Goal: Contribute content: Contribute content

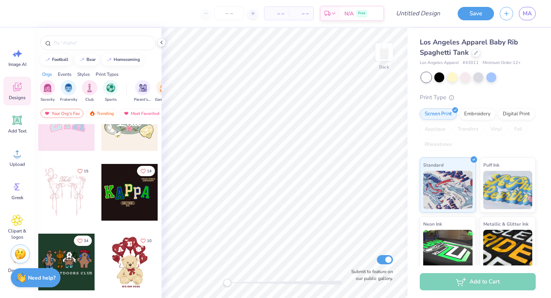
scroll to position [180, 0]
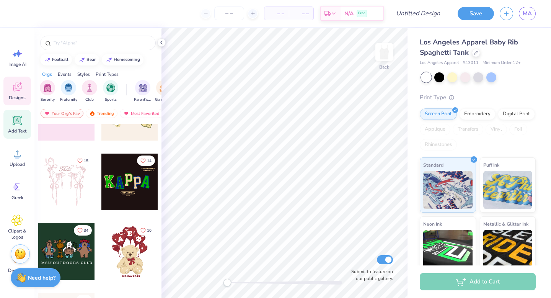
click at [20, 117] on icon at bounding box center [17, 120] width 7 height 7
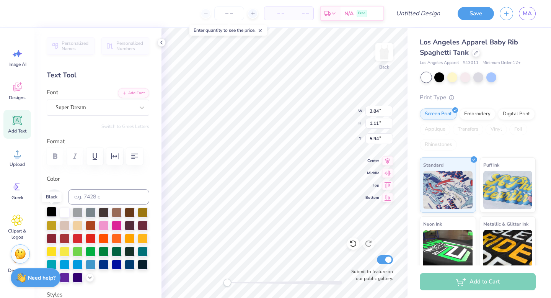
type textarea "STR"
click at [51, 210] on div at bounding box center [52, 212] width 10 height 10
click at [91, 110] on div "Super Dream" at bounding box center [95, 107] width 80 height 12
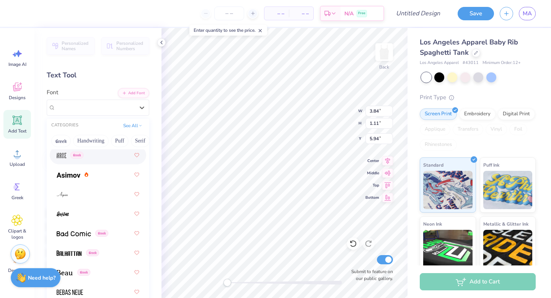
scroll to position [397, 0]
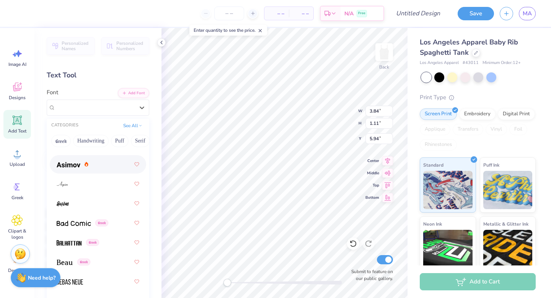
click at [72, 166] on img at bounding box center [69, 164] width 24 height 5
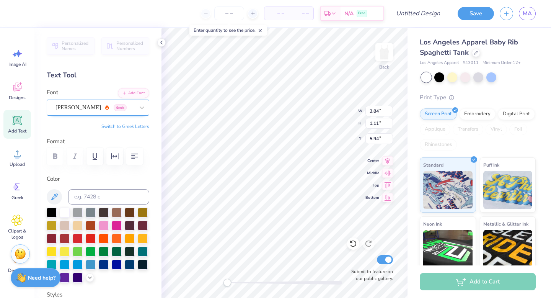
click at [97, 109] on div "[PERSON_NAME] Greek" at bounding box center [95, 107] width 80 height 12
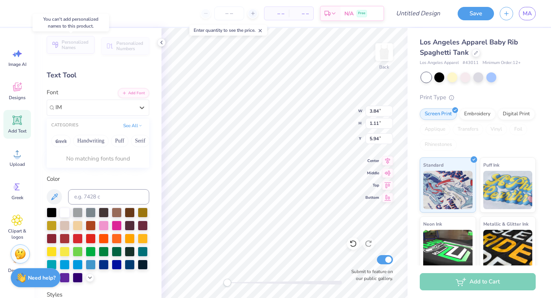
type input "I"
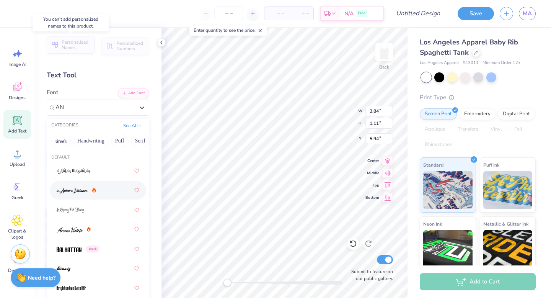
type input "A"
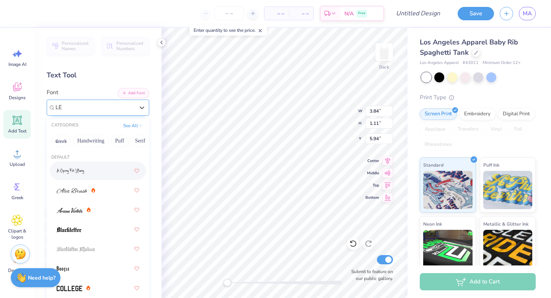
type input "L"
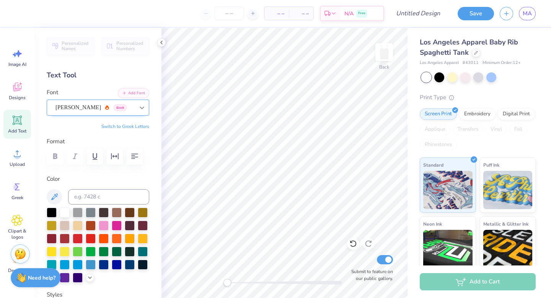
click at [138, 106] on icon at bounding box center [142, 108] width 8 height 8
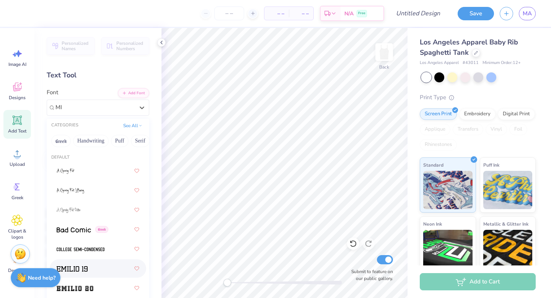
type input "M"
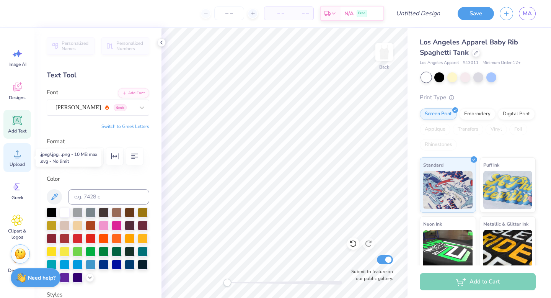
click at [18, 156] on icon at bounding box center [17, 153] width 7 height 7
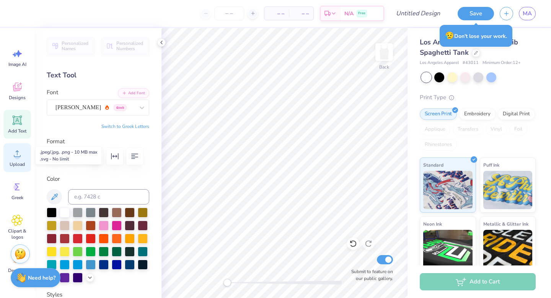
click at [18, 154] on circle at bounding box center [17, 156] width 5 height 5
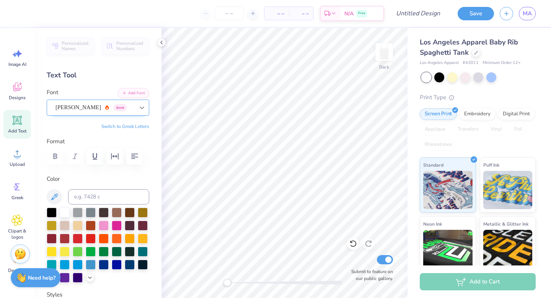
click at [140, 109] on icon at bounding box center [142, 108] width 8 height 8
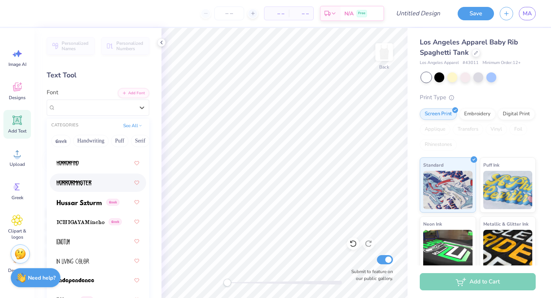
scroll to position [2819, 0]
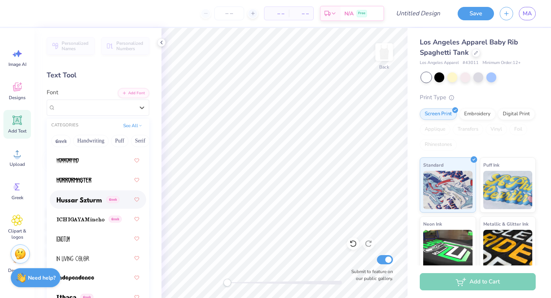
click at [107, 203] on div "Greek" at bounding box center [88, 199] width 63 height 8
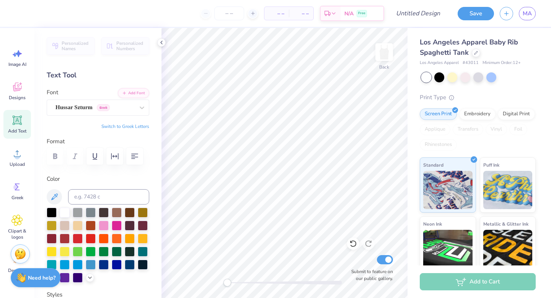
click at [18, 125] on icon at bounding box center [16, 119] width 11 height 11
type textarea "STR"
click at [51, 210] on div at bounding box center [52, 212] width 10 height 10
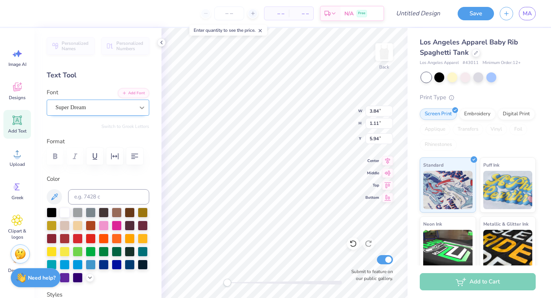
click at [141, 105] on icon at bounding box center [142, 108] width 8 height 8
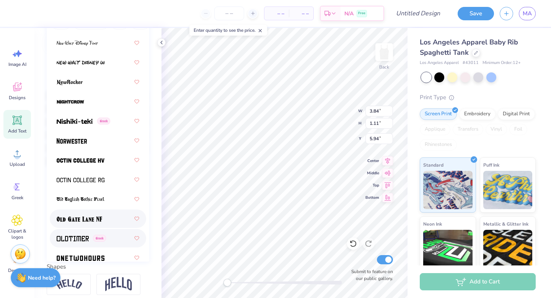
scroll to position [4138, 0]
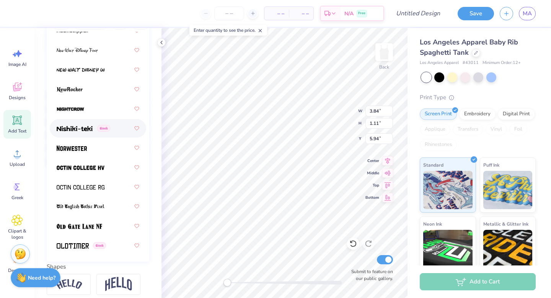
click at [91, 133] on div "Greek" at bounding box center [98, 128] width 83 height 14
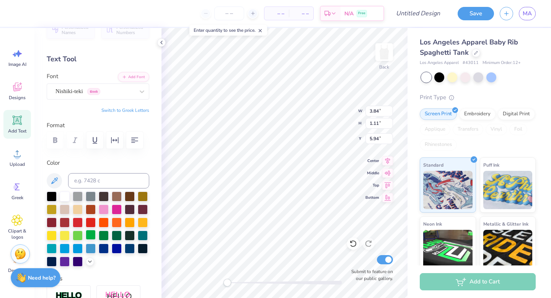
scroll to position [0, 0]
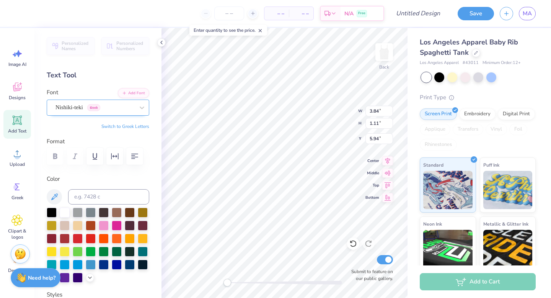
click at [83, 111] on div "Nishiki-teki Greek" at bounding box center [95, 107] width 80 height 12
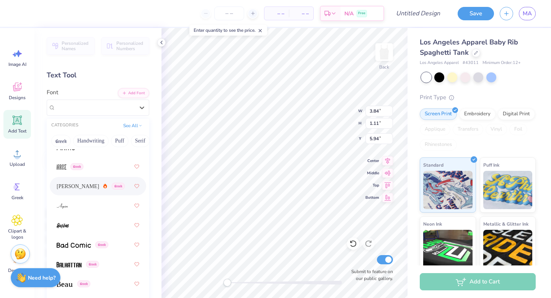
scroll to position [374, 0]
click at [112, 185] on span "Greek" at bounding box center [118, 186] width 13 height 7
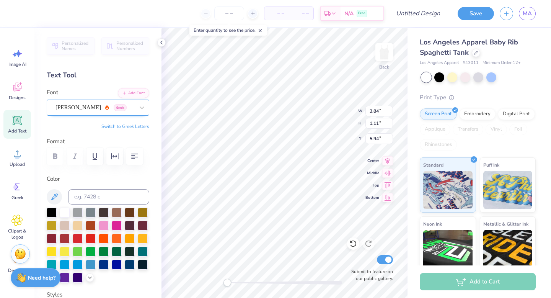
click at [98, 104] on div "[PERSON_NAME] Greek" at bounding box center [95, 107] width 80 height 12
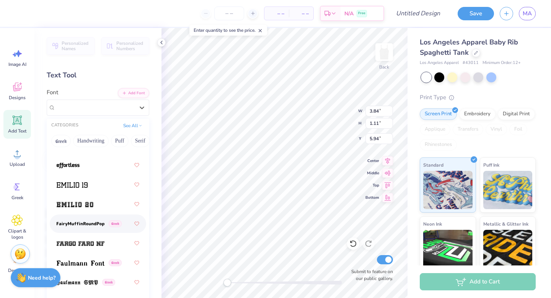
scroll to position [2180, 0]
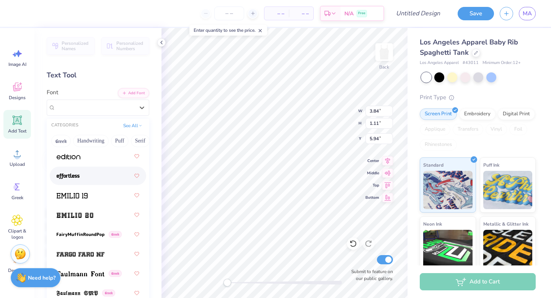
click at [84, 171] on div at bounding box center [98, 176] width 83 height 14
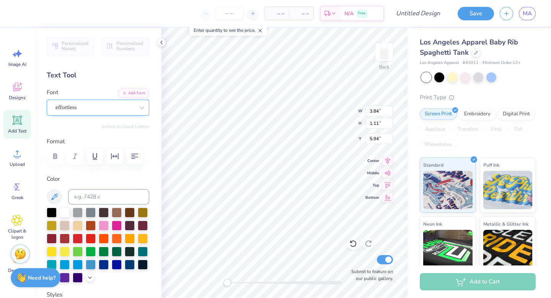
click at [124, 102] on div "effortless" at bounding box center [95, 107] width 80 height 12
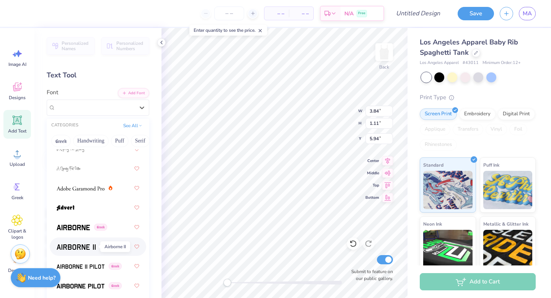
scroll to position [0, 0]
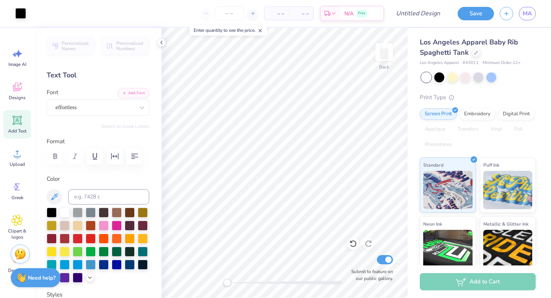
click at [262, 30] on line at bounding box center [260, 30] width 3 height 3
click at [480, 0] on div "Save MA" at bounding box center [501, 13] width 99 height 27
click at [13, 158] on icon at bounding box center [16, 153] width 11 height 11
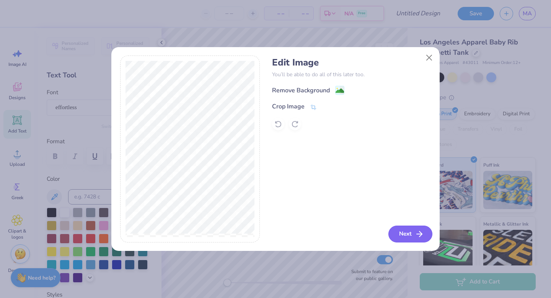
click at [410, 230] on button "Next" at bounding box center [410, 233] width 44 height 17
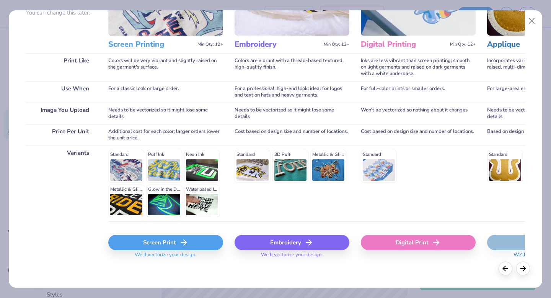
scroll to position [84, 0]
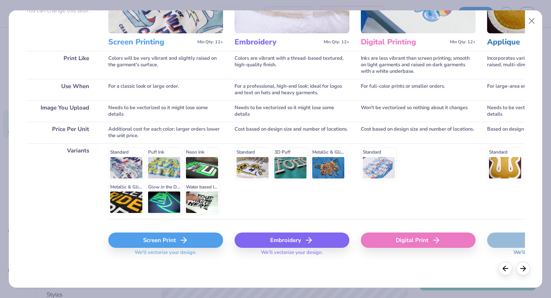
click at [187, 240] on icon at bounding box center [183, 239] width 9 height 9
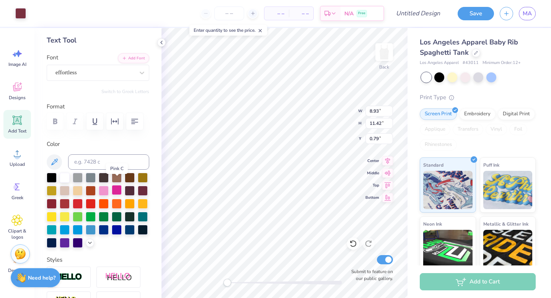
scroll to position [42, 0]
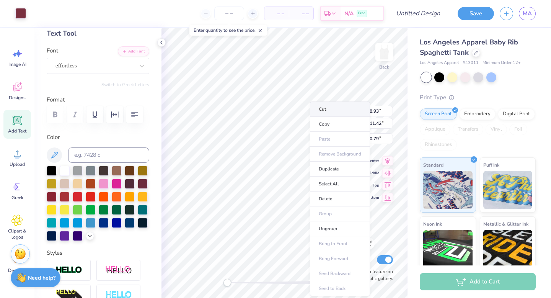
click at [332, 107] on li "Cut" at bounding box center [340, 108] width 60 height 15
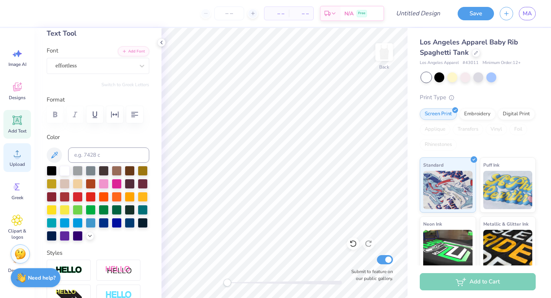
click at [10, 152] on div "Upload" at bounding box center [17, 157] width 28 height 29
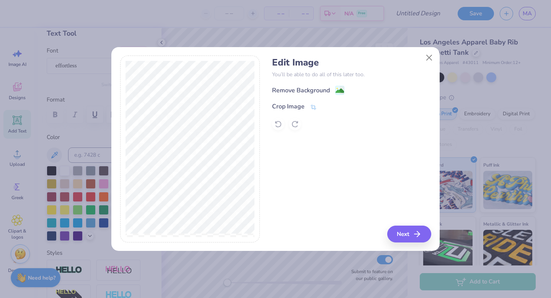
click at [317, 108] on div "Crop Image" at bounding box center [351, 106] width 159 height 9
click at [313, 106] on icon at bounding box center [314, 107] width 6 height 5
click at [93, 86] on div "Edit Image You’ll be able to do all of this later too. Remove Background Crop I…" at bounding box center [275, 149] width 551 height 298
click at [328, 106] on icon at bounding box center [326, 106] width 5 height 5
click at [424, 241] on button "Next" at bounding box center [410, 233] width 44 height 17
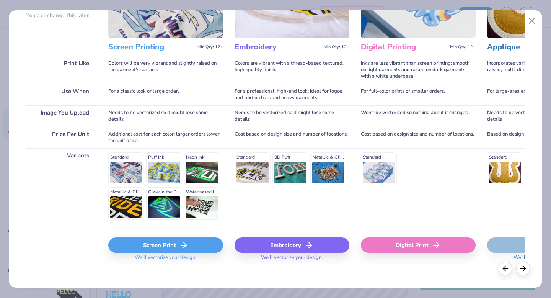
scroll to position [84, 0]
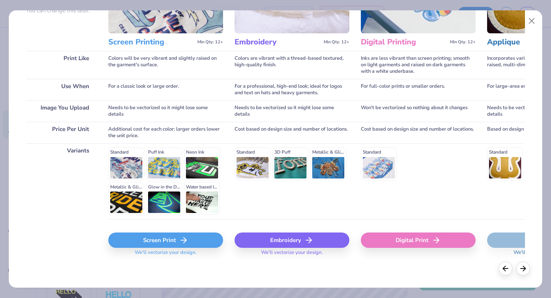
click at [177, 241] on div "Screen Print" at bounding box center [165, 239] width 115 height 15
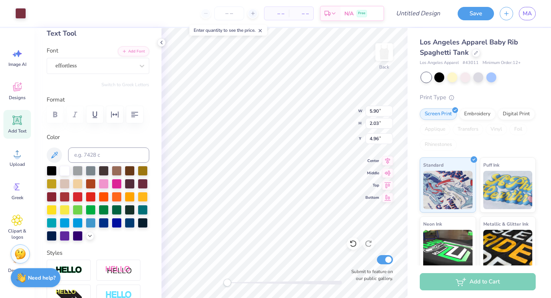
type input "5.90"
type input "2.03"
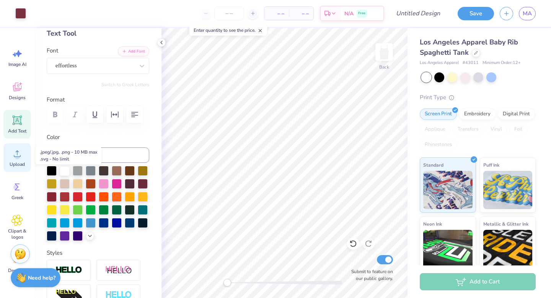
click at [20, 151] on icon at bounding box center [16, 153] width 11 height 11
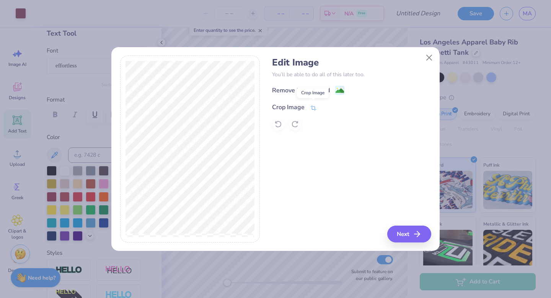
click at [311, 107] on icon at bounding box center [314, 107] width 6 height 5
click at [326, 106] on icon at bounding box center [326, 106] width 5 height 5
click at [417, 237] on icon "button" at bounding box center [419, 233] width 9 height 9
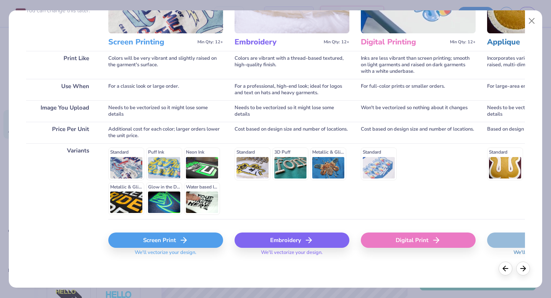
click at [184, 237] on icon at bounding box center [183, 239] width 9 height 9
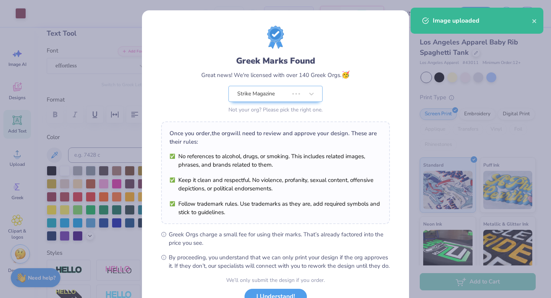
click at [294, 167] on body "Art colors – – Per Item – – Total Est. Delivery N/A Free Design Title Save MA I…" at bounding box center [275, 149] width 551 height 298
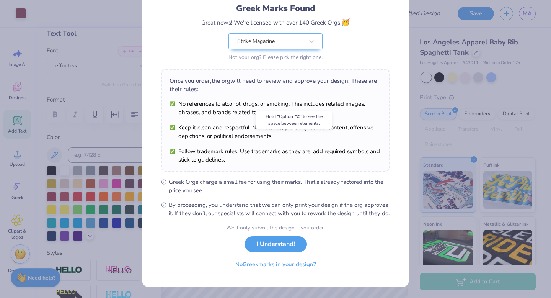
scroll to position [61, 0]
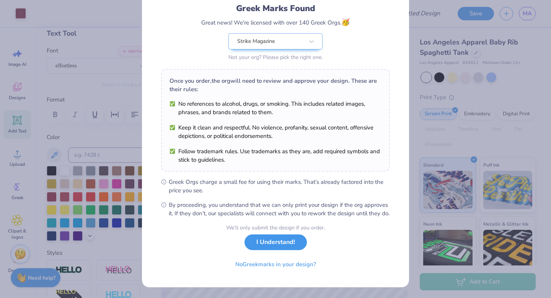
click at [288, 246] on button "I Understand!" at bounding box center [275, 242] width 62 height 16
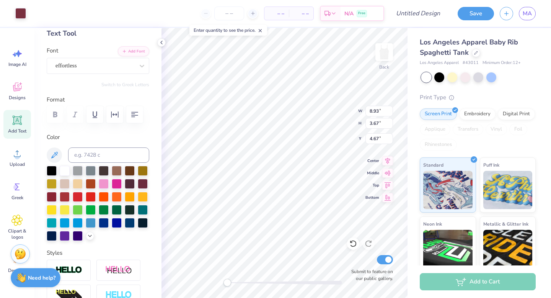
scroll to position [0, 0]
type input "5.14"
type input "2.11"
type input "2.03"
type input "4.95"
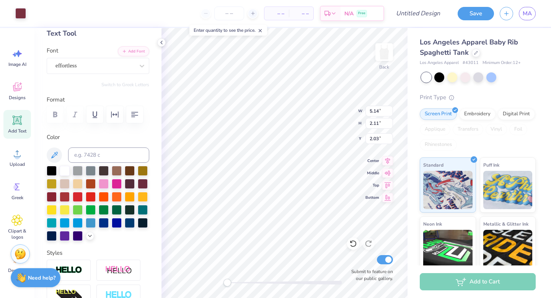
type input "2.03"
type input "4.17"
type input "4.90"
type input "2.01"
type input "4.83"
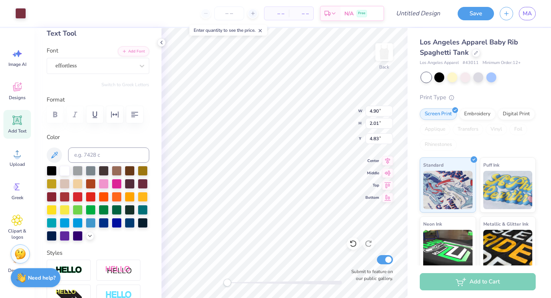
type input "5.90"
type input "2.03"
type input "1.84"
type input "4.90"
type input "2.01"
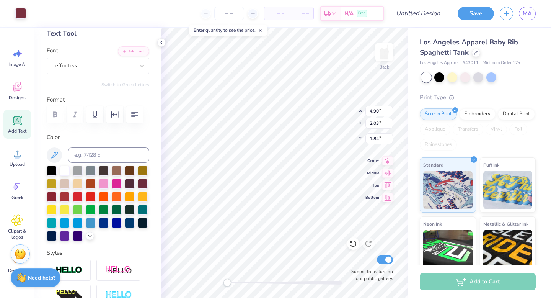
type input "4.83"
type input "4.93"
type input "2.02"
type input "4.87"
type input "2.00"
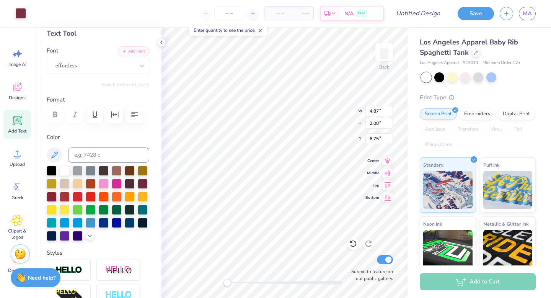
type input "6.75"
click at [18, 159] on div "Upload" at bounding box center [17, 157] width 28 height 29
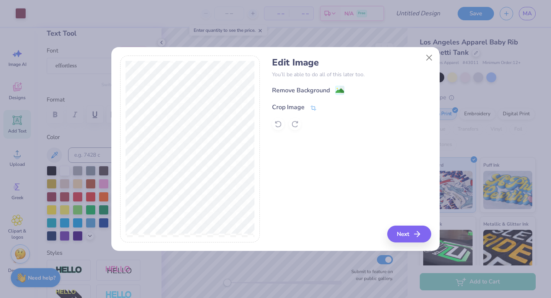
click at [314, 110] on icon at bounding box center [313, 107] width 7 height 7
click at [279, 124] on div at bounding box center [351, 124] width 159 height 12
click at [322, 120] on div at bounding box center [351, 124] width 159 height 12
click at [336, 108] on icon at bounding box center [337, 106] width 5 height 5
click at [274, 121] on div at bounding box center [351, 124] width 159 height 12
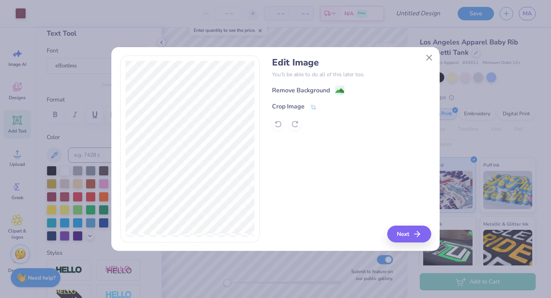
click at [276, 122] on div at bounding box center [351, 124] width 159 height 12
click at [294, 124] on div at bounding box center [351, 124] width 159 height 12
click at [314, 108] on icon at bounding box center [314, 107] width 6 height 5
click at [325, 106] on icon at bounding box center [326, 106] width 5 height 5
click at [279, 122] on icon at bounding box center [278, 124] width 8 height 8
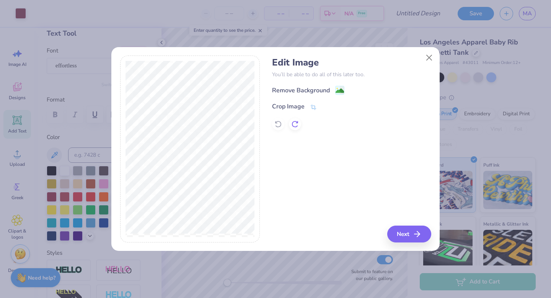
click at [295, 123] on icon at bounding box center [295, 124] width 8 height 8
click at [409, 233] on button "Next" at bounding box center [410, 233] width 44 height 17
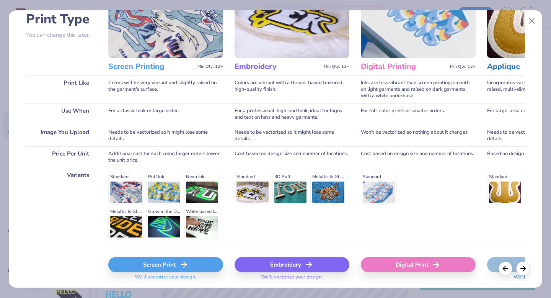
scroll to position [84, 0]
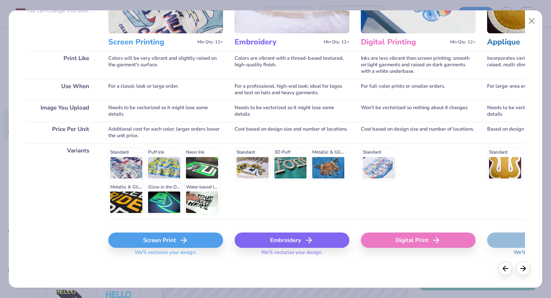
click at [177, 244] on div "Screen Print" at bounding box center [165, 239] width 115 height 15
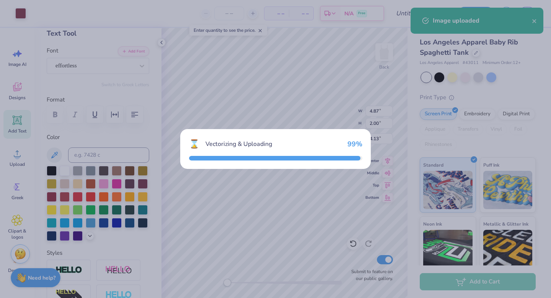
type input "1.53"
type input "11.96"
type input "0.52"
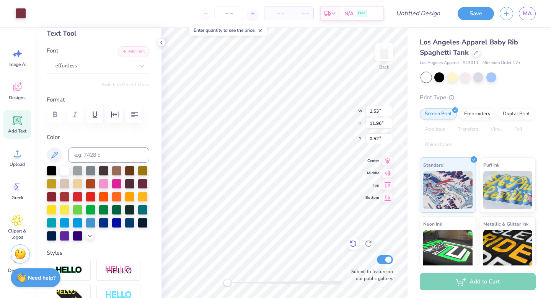
type input "0.76"
type input "5.96"
type input "6.52"
click at [255, 14] on icon at bounding box center [252, 13] width 5 height 5
type input "12"
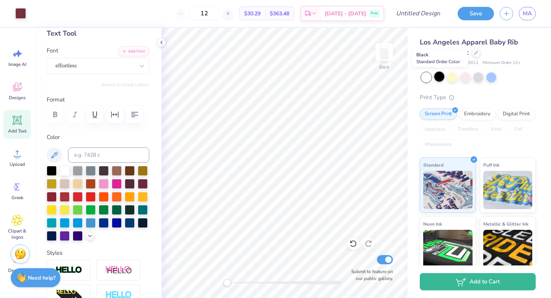
click at [439, 72] on div at bounding box center [439, 77] width 10 height 10
click at [439, 79] on div at bounding box center [439, 77] width 10 height 10
click at [17, 160] on div "Upload" at bounding box center [17, 157] width 28 height 29
click at [18, 159] on circle at bounding box center [17, 156] width 5 height 5
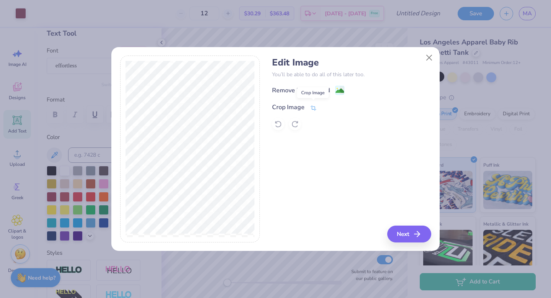
click at [315, 108] on icon at bounding box center [313, 107] width 7 height 7
click at [339, 91] on div "Remove Background Crop Image" at bounding box center [351, 107] width 159 height 45
click at [336, 107] on line at bounding box center [337, 106] width 2 height 2
click at [343, 88] on image at bounding box center [339, 91] width 8 height 8
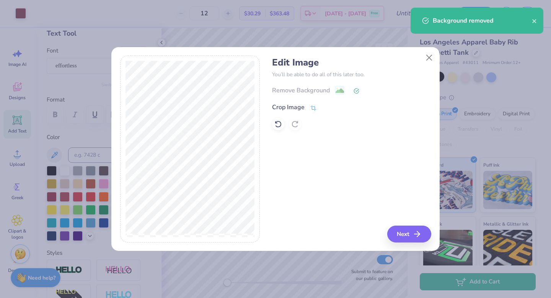
click at [316, 109] on icon at bounding box center [313, 107] width 7 height 7
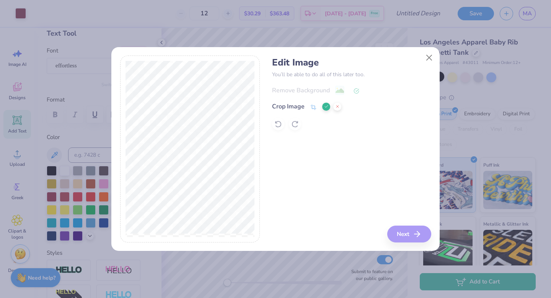
click at [327, 107] on icon at bounding box center [326, 106] width 5 height 5
click at [408, 235] on button "Next" at bounding box center [410, 233] width 44 height 17
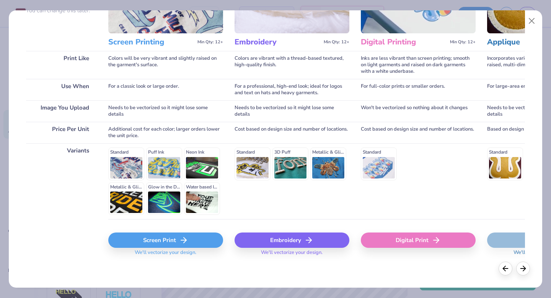
click at [183, 245] on div "Screen Print" at bounding box center [165, 239] width 115 height 15
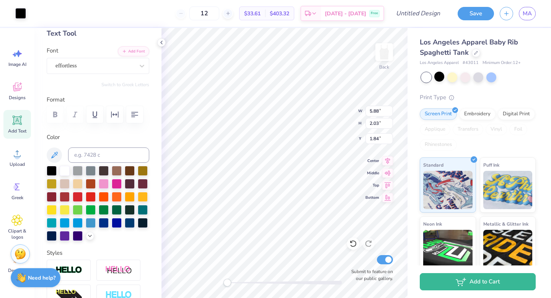
type input "5.88"
type input "2.03"
type input "1.84"
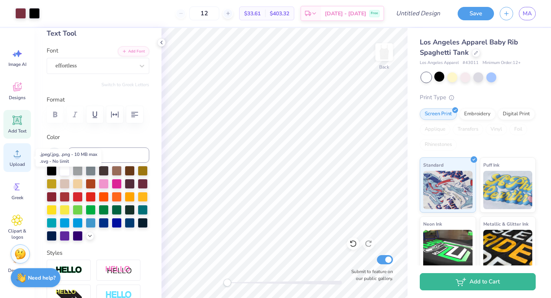
click at [17, 163] on span "Upload" at bounding box center [17, 164] width 15 height 6
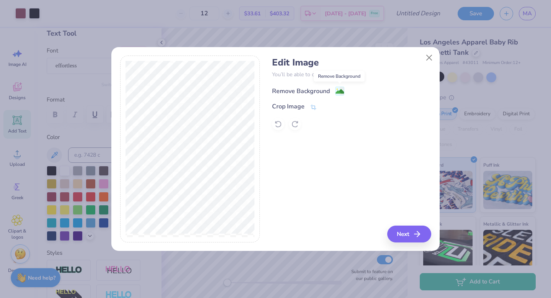
click at [337, 90] on image at bounding box center [339, 91] width 8 height 8
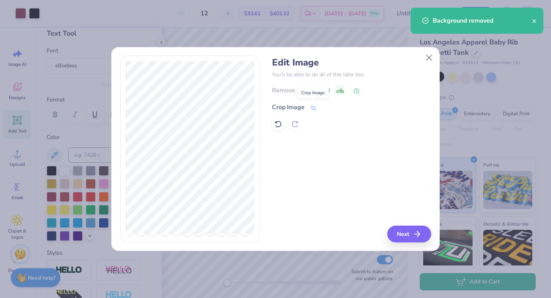
click at [315, 108] on icon at bounding box center [313, 107] width 7 height 7
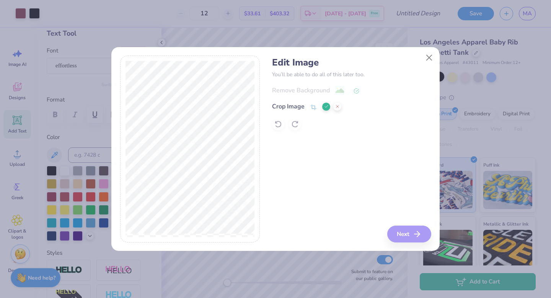
click at [327, 105] on icon at bounding box center [326, 106] width 5 height 5
click at [401, 239] on button "Next" at bounding box center [410, 233] width 44 height 17
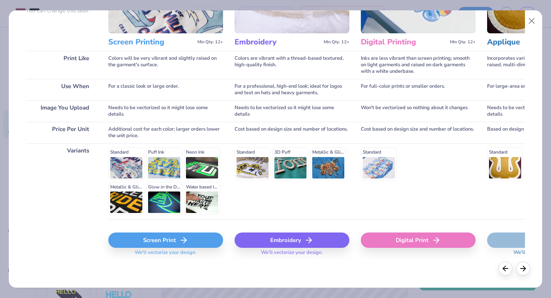
click at [152, 237] on div "Screen Print" at bounding box center [165, 239] width 115 height 15
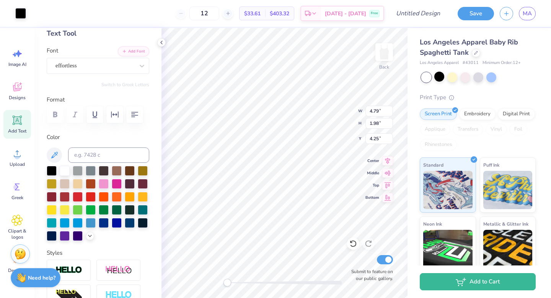
type input "4.79"
type input "1.98"
type input "4.25"
type input "4.89"
type input "2.02"
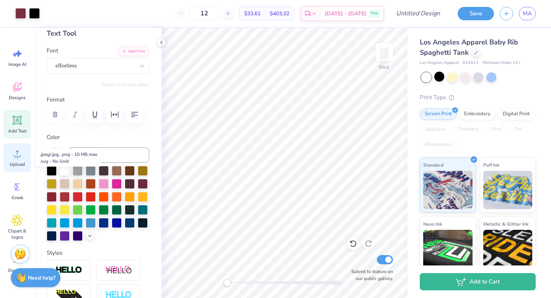
click at [19, 150] on icon at bounding box center [16, 153] width 11 height 11
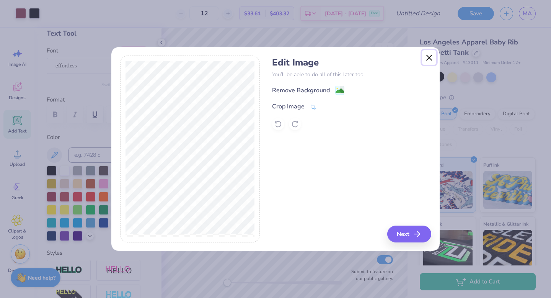
click at [429, 55] on button "Close" at bounding box center [429, 57] width 15 height 15
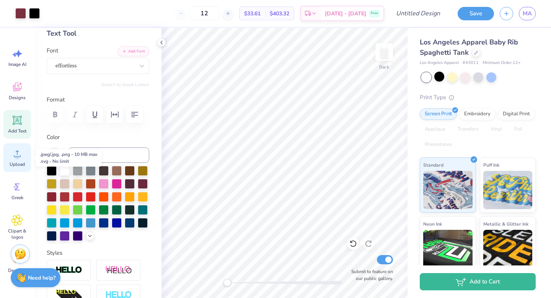
click at [11, 155] on icon at bounding box center [16, 153] width 11 height 11
click at [17, 163] on span "Upload" at bounding box center [17, 164] width 15 height 6
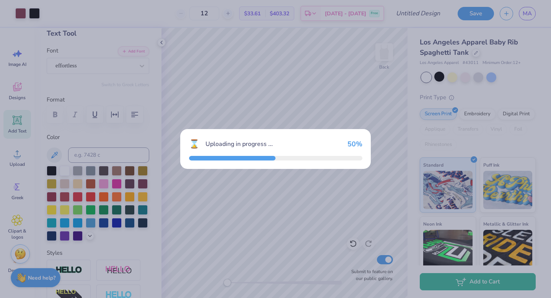
click at [309, 33] on div "⌛ Uploading in progress ... 50 %" at bounding box center [275, 149] width 551 height 298
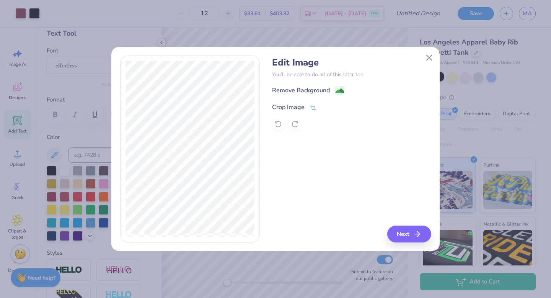
click at [289, 108] on div "Crop Image" at bounding box center [288, 106] width 33 height 9
click at [328, 104] on button at bounding box center [326, 106] width 8 height 8
click at [400, 236] on button "Next" at bounding box center [410, 233] width 44 height 17
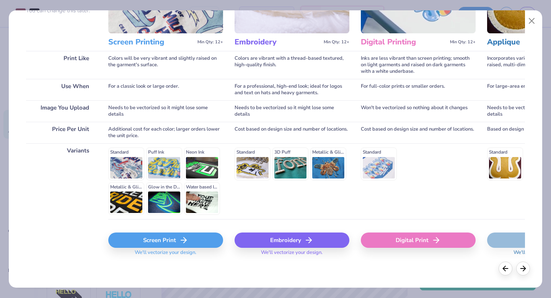
click at [164, 236] on div "Screen Print" at bounding box center [165, 239] width 115 height 15
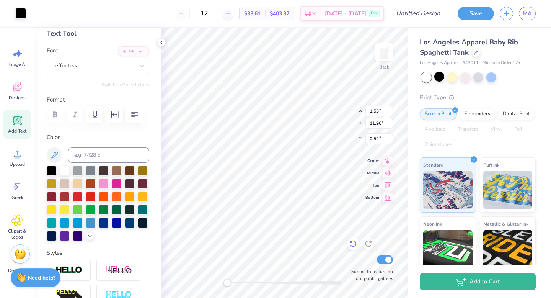
click at [353, 241] on icon at bounding box center [353, 243] width 7 height 7
click at [354, 241] on icon at bounding box center [353, 243] width 7 height 7
click at [369, 242] on icon at bounding box center [370, 242] width 2 height 2
type input "0.99"
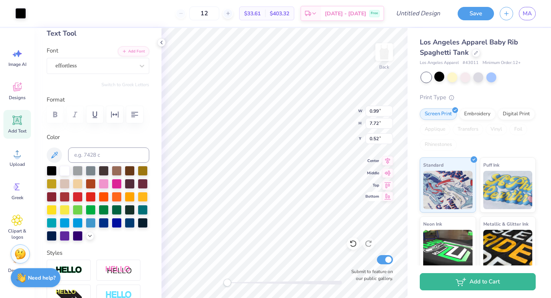
type input "7.72"
type input "6.89"
type input "0.88"
type input "6.88"
type input "5.96"
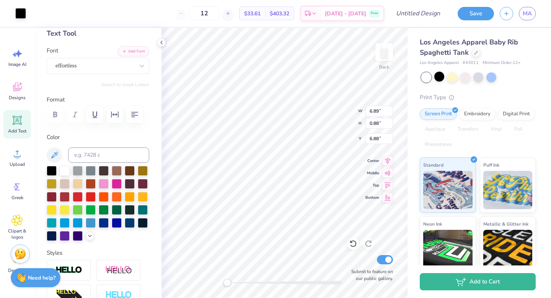
type input "0.76"
type input "5.90"
type input "4.87"
type input "2.00"
type input "4.89"
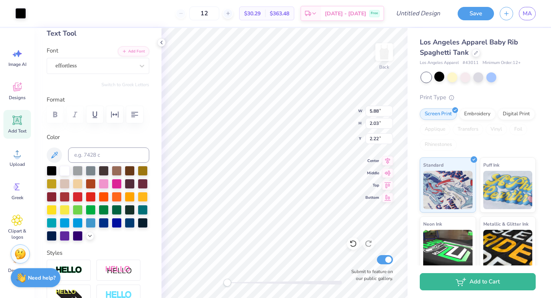
type input "2.02"
type input "4.78"
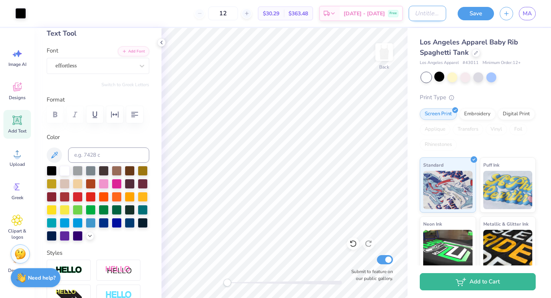
click at [420, 17] on input "Design Title" at bounding box center [426, 13] width 37 height 15
type input "tank"
click at [474, 19] on button "Save" at bounding box center [475, 12] width 36 height 13
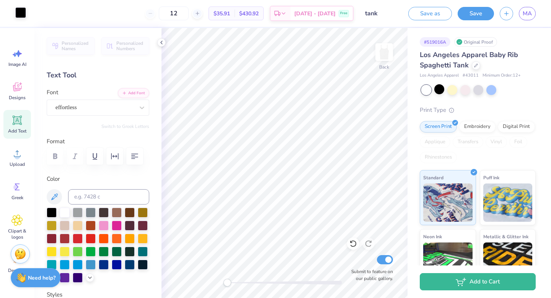
click at [24, 16] on div at bounding box center [20, 12] width 11 height 11
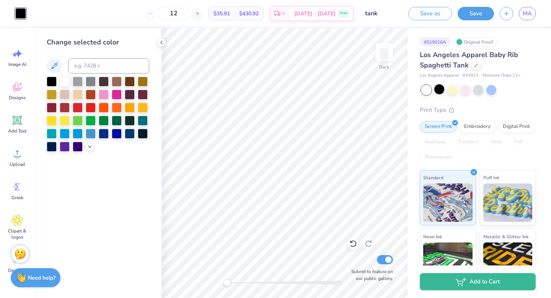
click at [473, 20] on div "Save" at bounding box center [475, 13] width 36 height 13
click at [473, 16] on button "Save" at bounding box center [475, 12] width 36 height 13
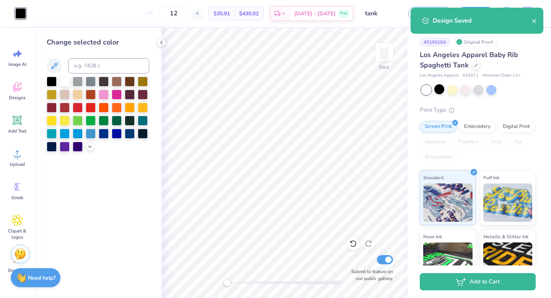
click at [537, 21] on div "Design Saved" at bounding box center [476, 21] width 133 height 26
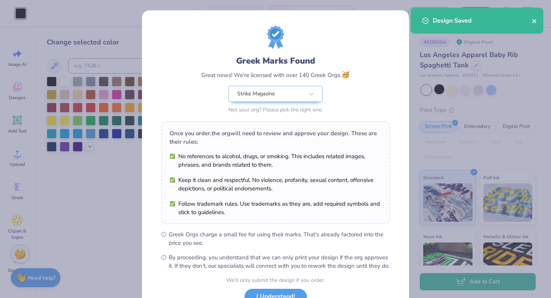
click at [534, 23] on icon "close" at bounding box center [534, 21] width 5 height 6
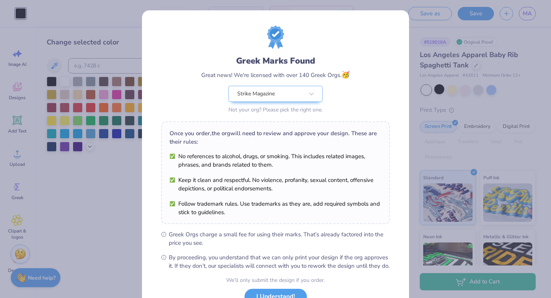
scroll to position [61, 0]
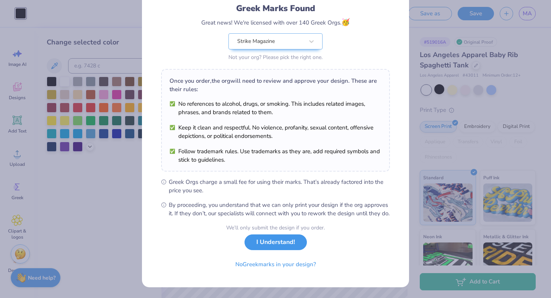
click at [284, 243] on button "I Understand!" at bounding box center [275, 242] width 62 height 16
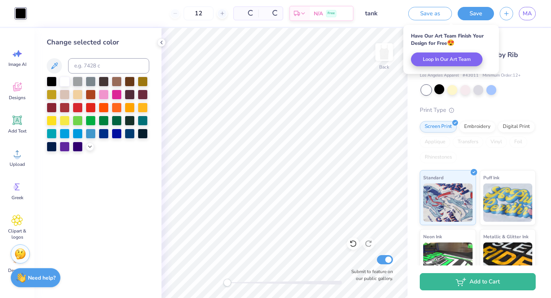
scroll to position [0, 0]
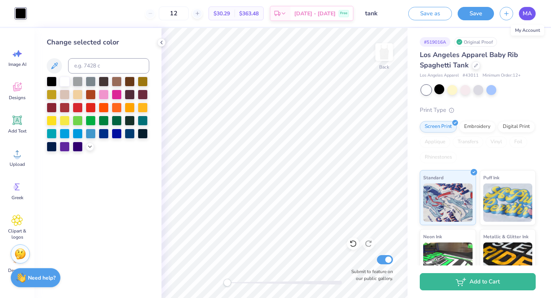
click at [531, 16] on span "MA" at bounding box center [526, 13] width 9 height 9
